Goal: Find specific page/section: Find specific page/section

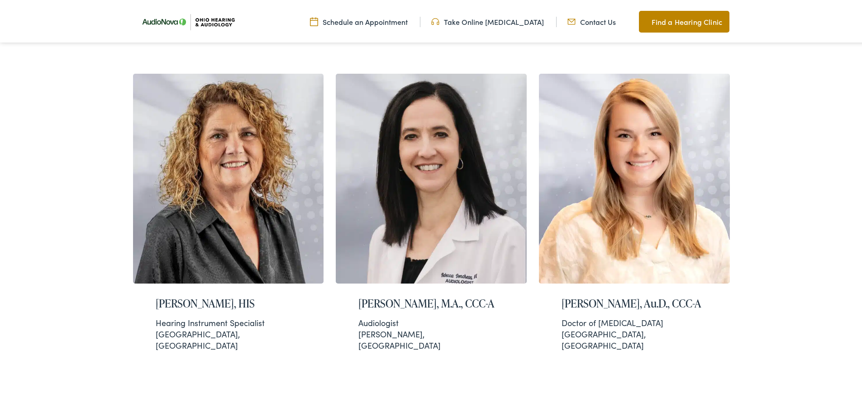
scroll to position [1810, 0]
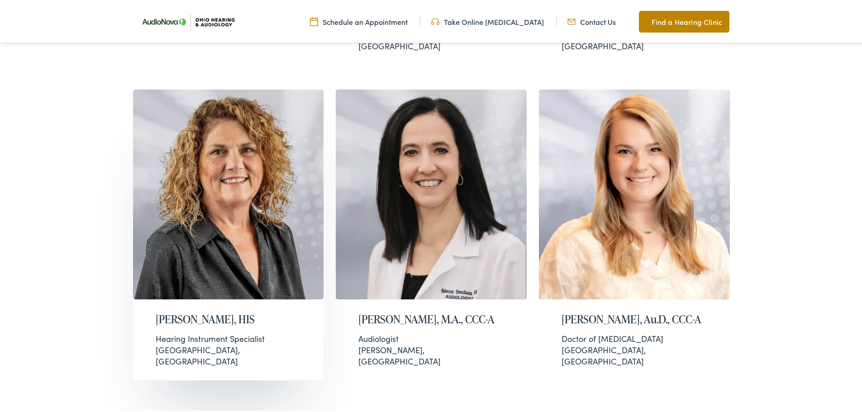
click at [180, 331] on div "Hearing Instrument Specialist" at bounding box center [229, 336] width 146 height 11
